Goal: Information Seeking & Learning: Learn about a topic

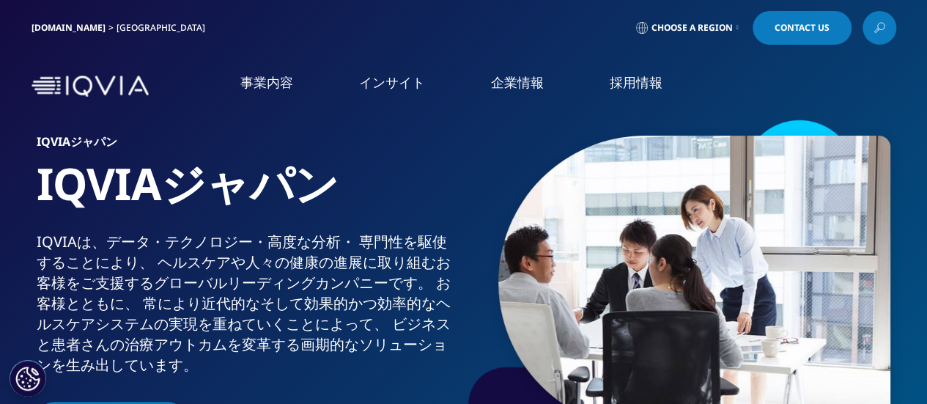
scroll to position [73, 0]
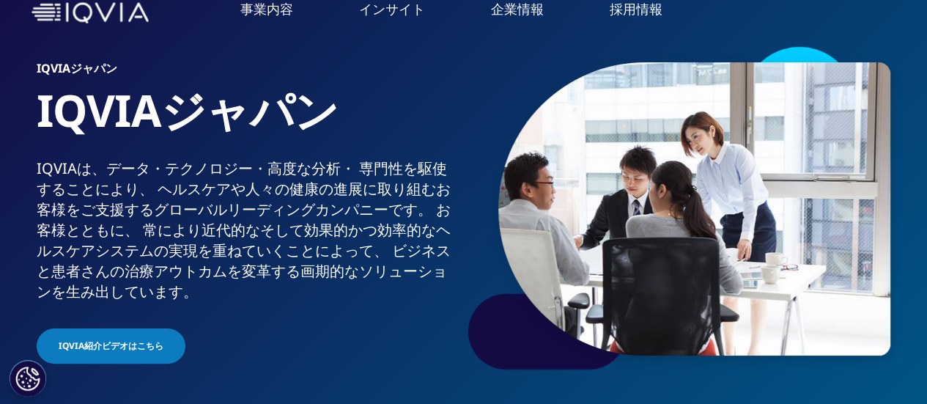
click at [694, 242] on link "Management Consulting" at bounding box center [771, 246] width 298 height 16
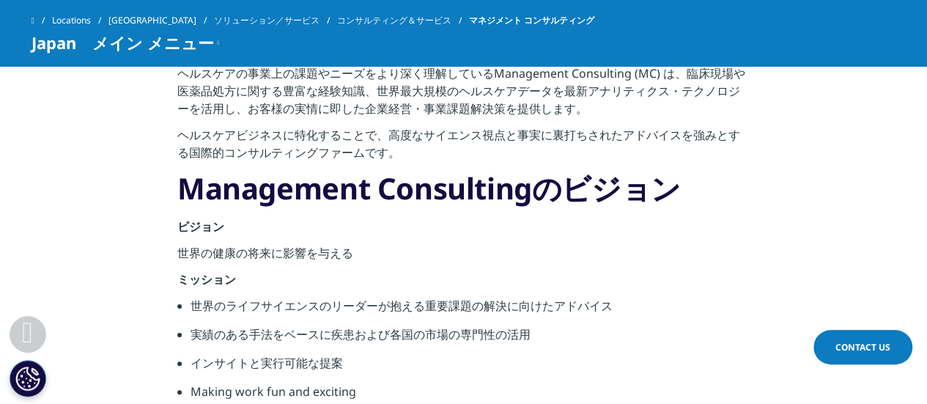
scroll to position [586, 0]
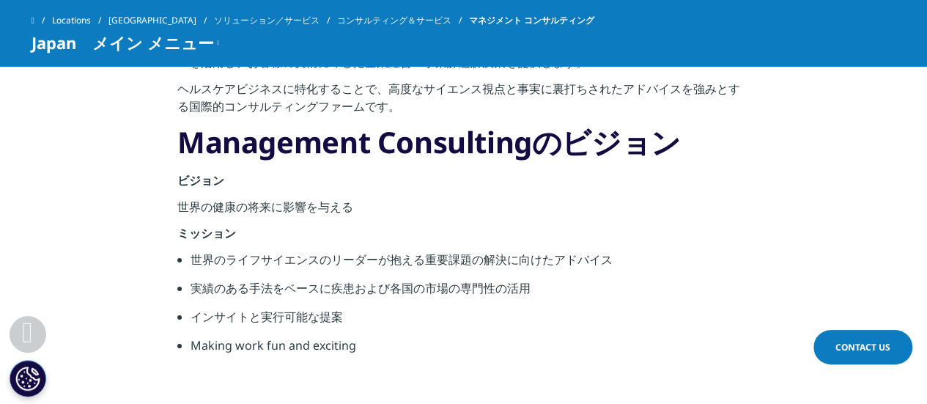
drag, startPoint x: 585, startPoint y: 210, endPoint x: 559, endPoint y: 229, distance: 32.1
click at [557, 229] on p "ミッション" at bounding box center [463, 237] width 573 height 26
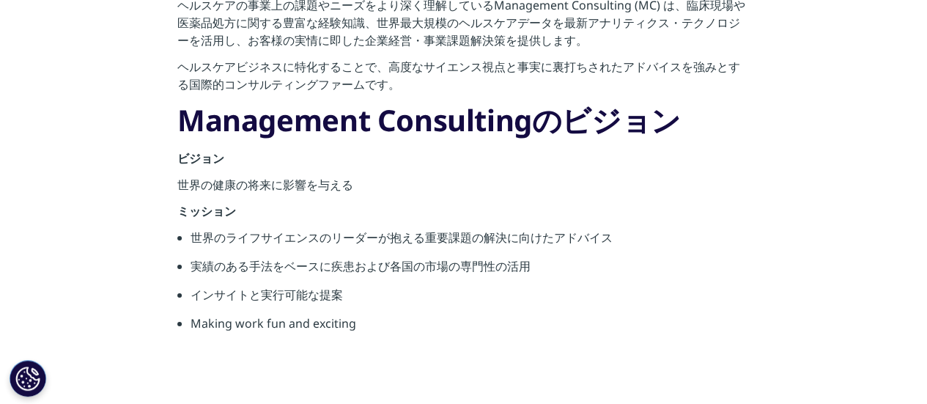
scroll to position [0, 0]
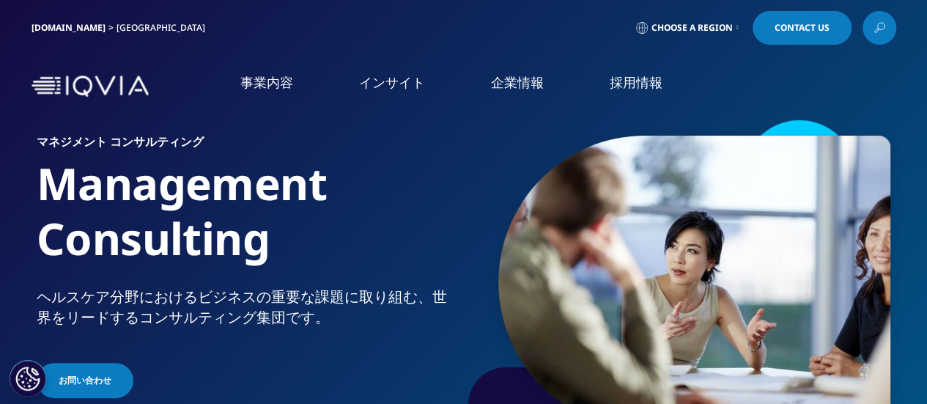
click at [751, 198] on link "オンコロジー領域製品開発" at bounding box center [771, 204] width 298 height 17
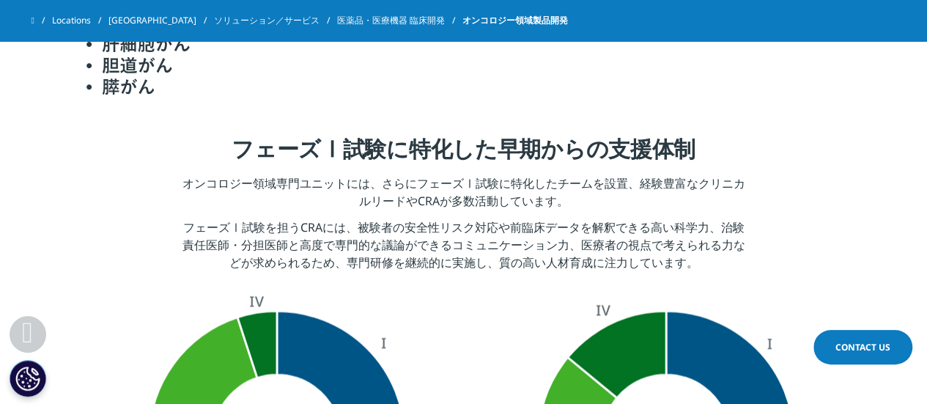
scroll to position [1393, 0]
